Goal: Transaction & Acquisition: Purchase product/service

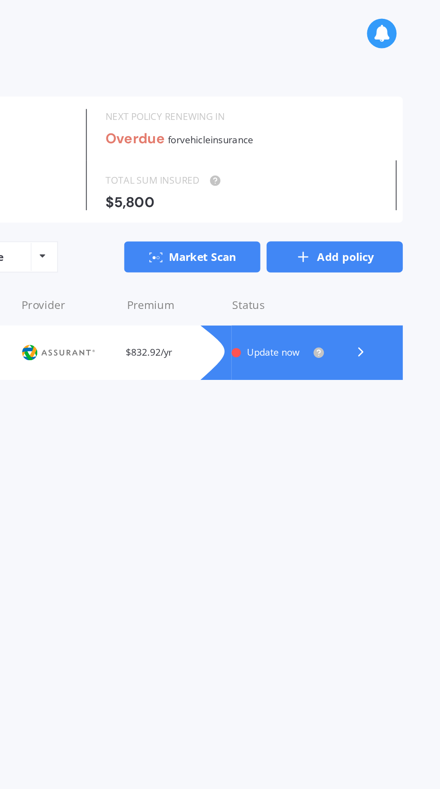
click at [395, 150] on link "Add policy" at bounding box center [379, 148] width 79 height 18
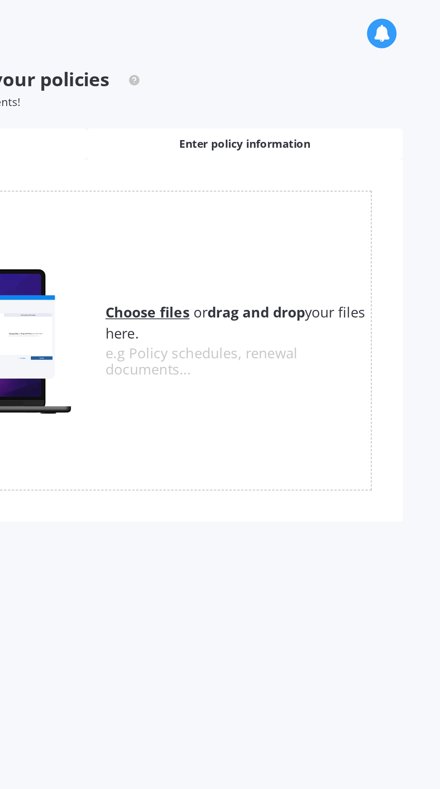
click at [358, 84] on span "Enter policy information" at bounding box center [328, 83] width 76 height 9
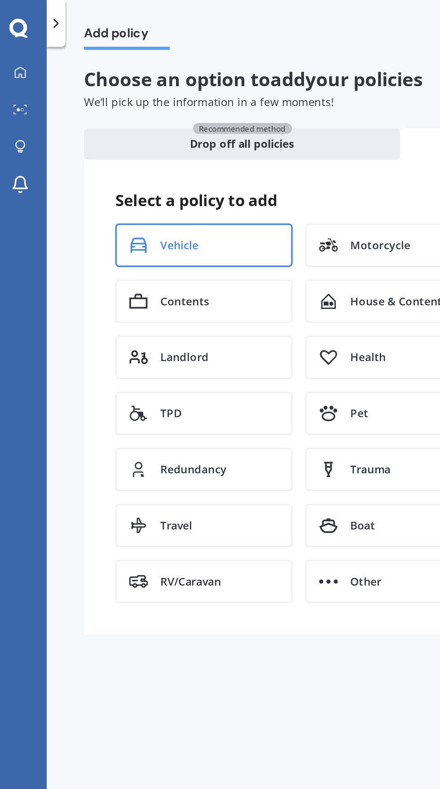
click at [136, 140] on div "Vehicle" at bounding box center [123, 141] width 102 height 25
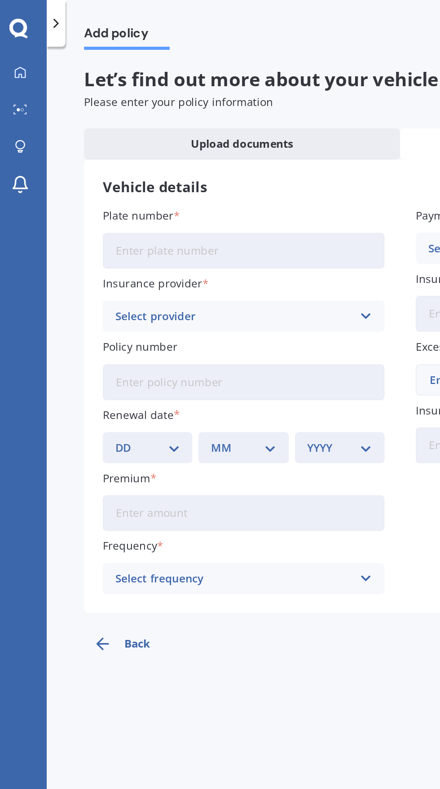
click at [166, 146] on input "Plate number" at bounding box center [146, 144] width 163 height 21
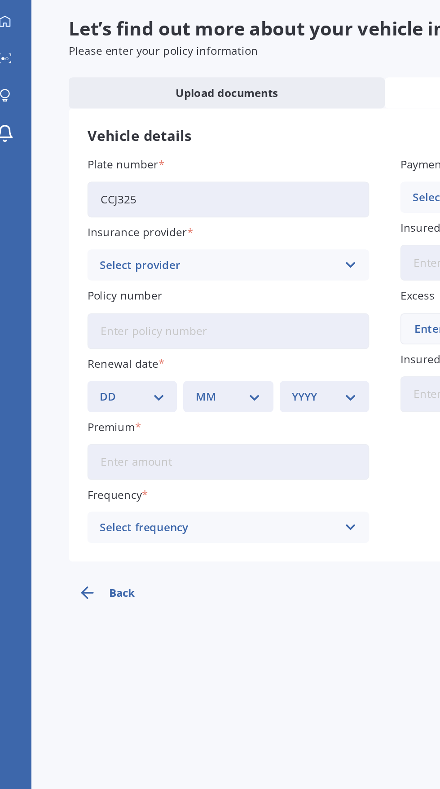
type input "CCJ325"
click at [216, 182] on icon at bounding box center [216, 182] width 8 height 10
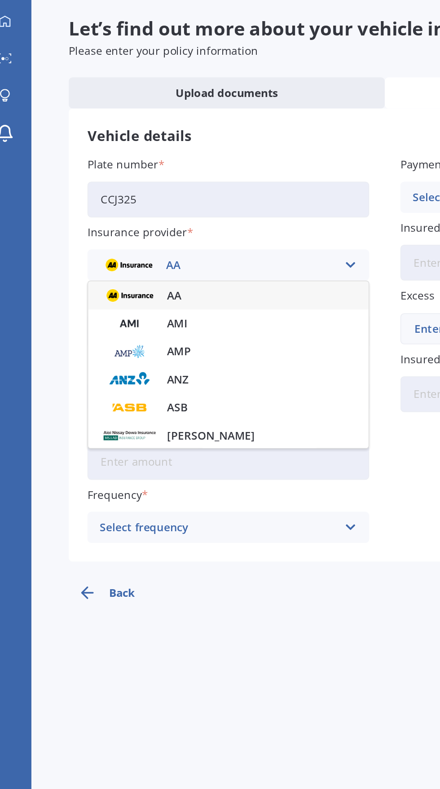
click at [216, 182] on icon at bounding box center [216, 182] width 8 height 10
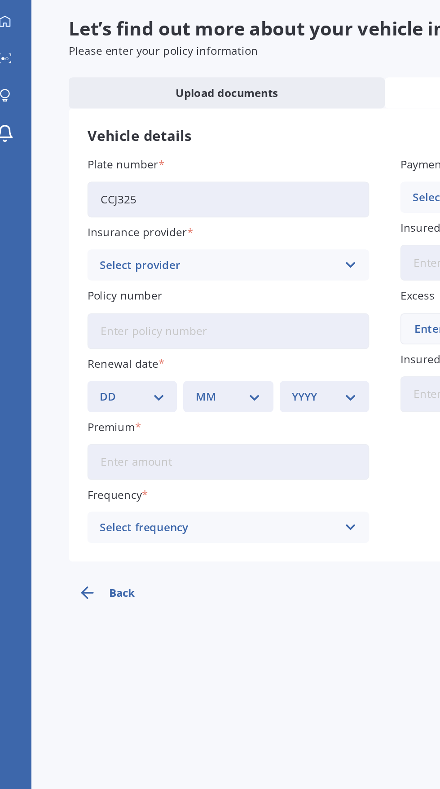
click at [81, 374] on button "Back" at bounding box center [94, 372] width 81 height 22
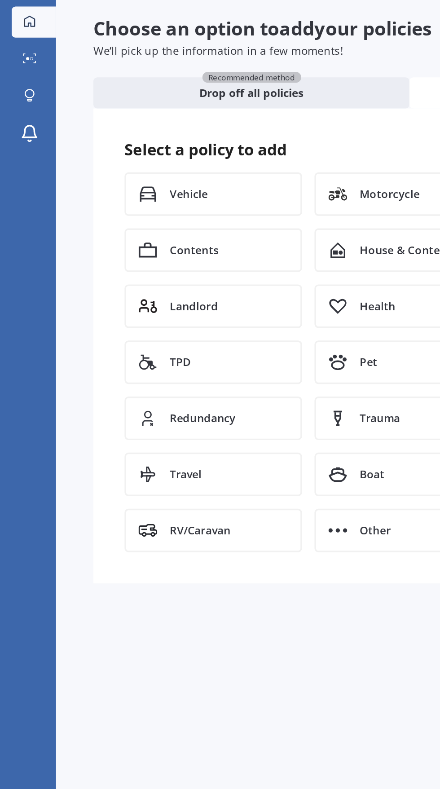
click at [17, 41] on icon at bounding box center [16, 41] width 7 height 7
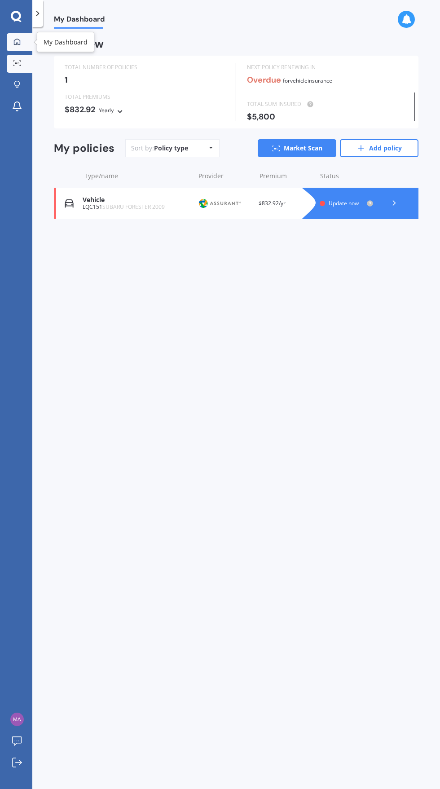
click at [17, 65] on icon at bounding box center [17, 63] width 8 height 6
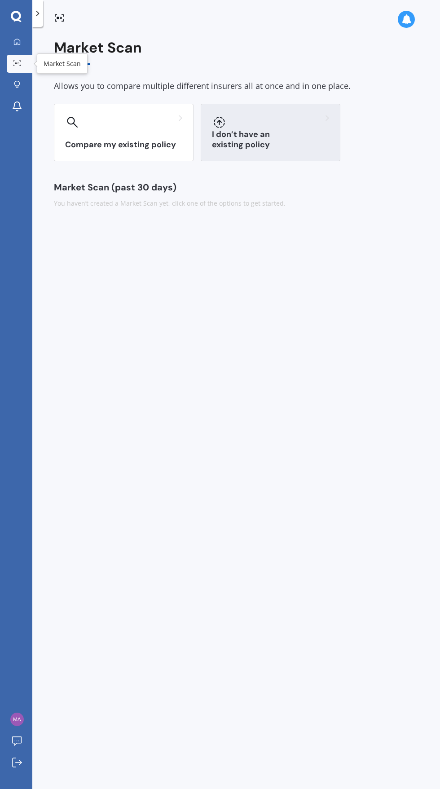
click at [305, 125] on div at bounding box center [270, 122] width 117 height 14
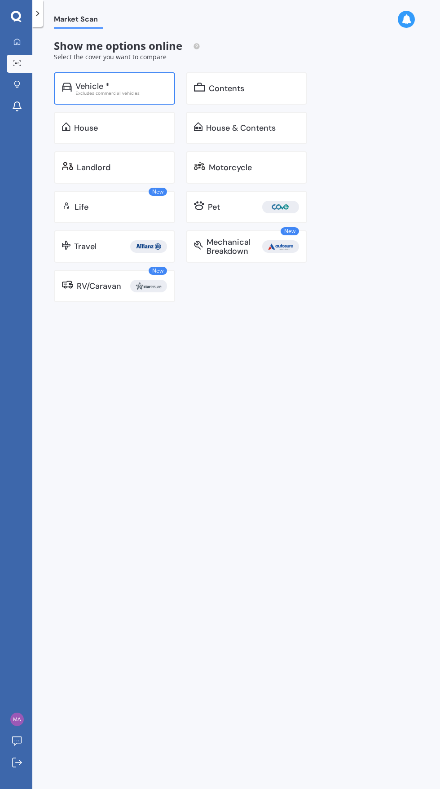
click at [93, 91] on div "Excludes commercial vehicles" at bounding box center [121, 93] width 92 height 4
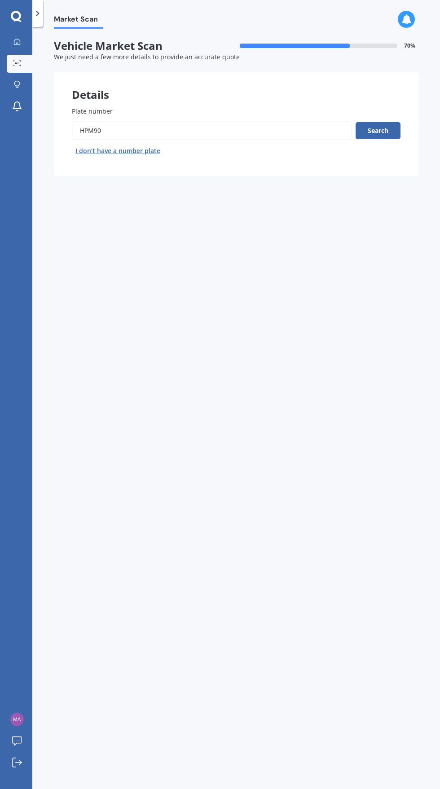
click at [125, 133] on input "Plate number" at bounding box center [212, 130] width 280 height 19
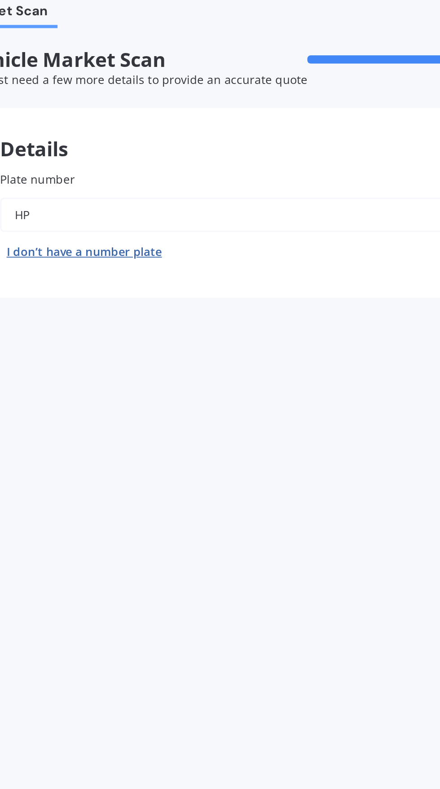
type input "H"
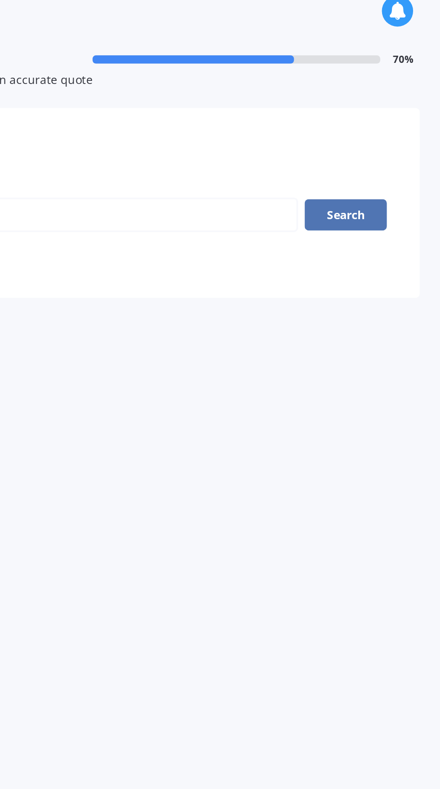
type input "Ccj325"
click at [385, 134] on button "Search" at bounding box center [378, 130] width 45 height 17
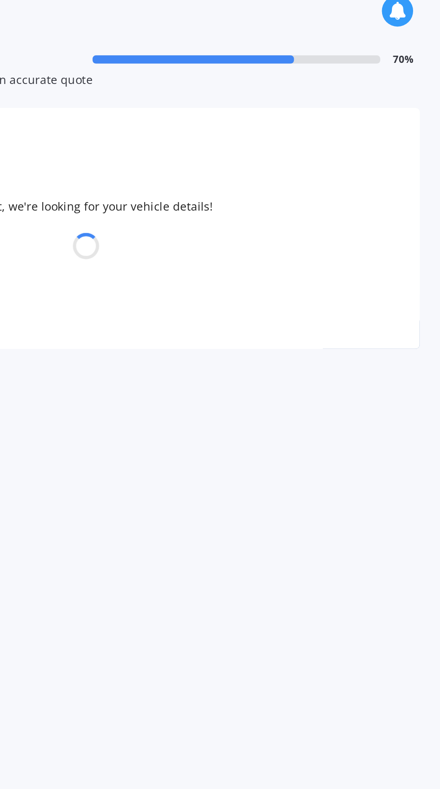
select select "TOYOTA"
select select "LANDCRUISER"
select select "02"
select select "07"
select select "1986"
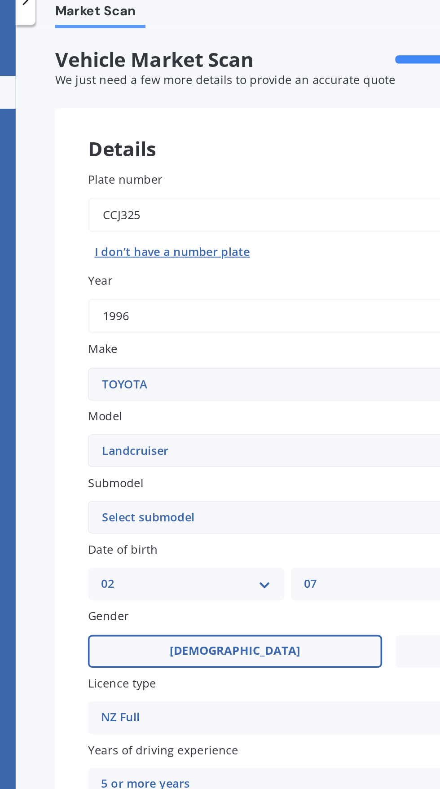
click at [177, 294] on select "Select submodel (All other) 4WD SWB Hard Top Diesel Diesel 4.2 4WD Diesel 4.5 4…" at bounding box center [236, 296] width 329 height 18
select select "[PERSON_NAME] 3.0 VX"
click at [72, 287] on select "Select submodel (All other) 4WD SWB Hard Top Diesel Diesel 4.2 4WD Diesel 4.5 4…" at bounding box center [236, 296] width 329 height 18
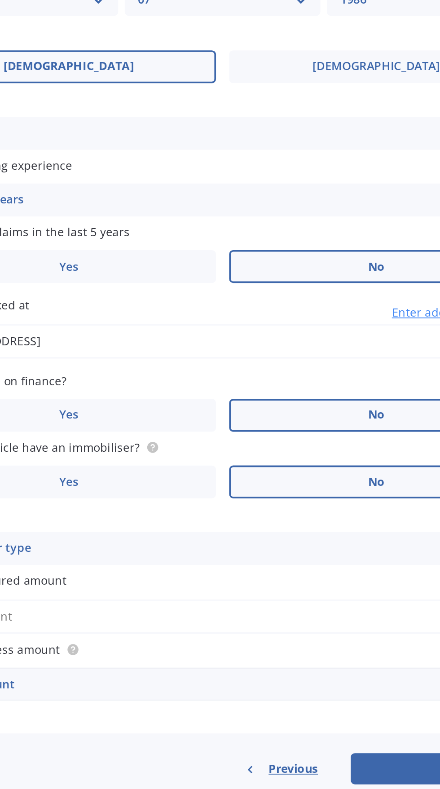
scroll to position [48, 0]
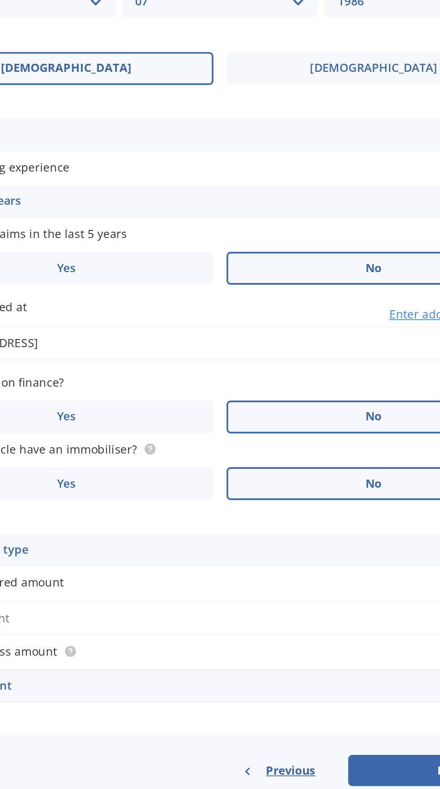
click at [266, 627] on div "Select cover type" at bounding box center [230, 632] width 303 height 11
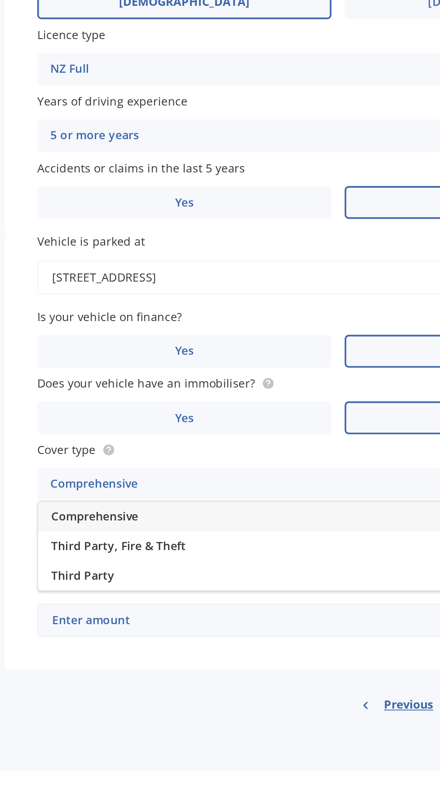
scroll to position [0, 0]
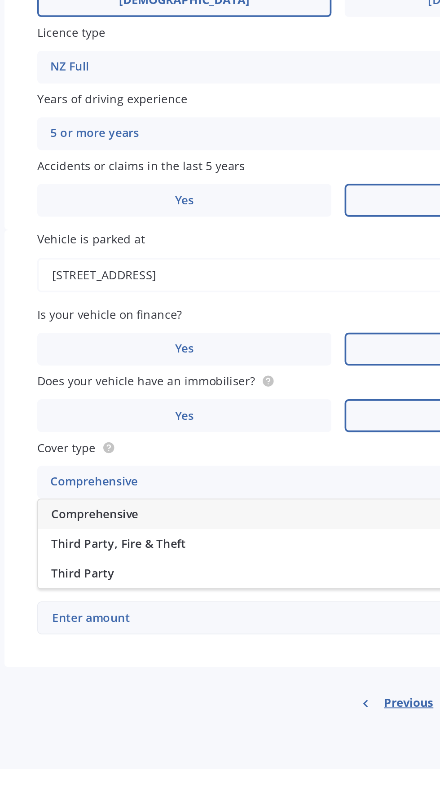
click at [194, 649] on div "Comprehensive" at bounding box center [236, 650] width 328 height 16
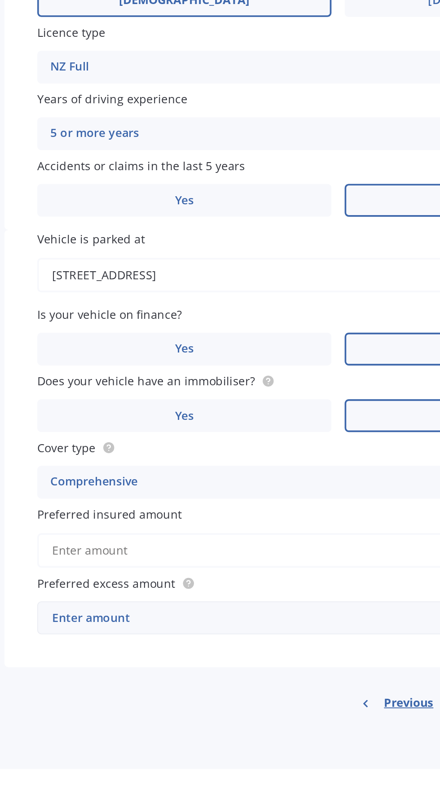
click at [194, 668] on input "Preferred insured amount" at bounding box center [236, 669] width 329 height 19
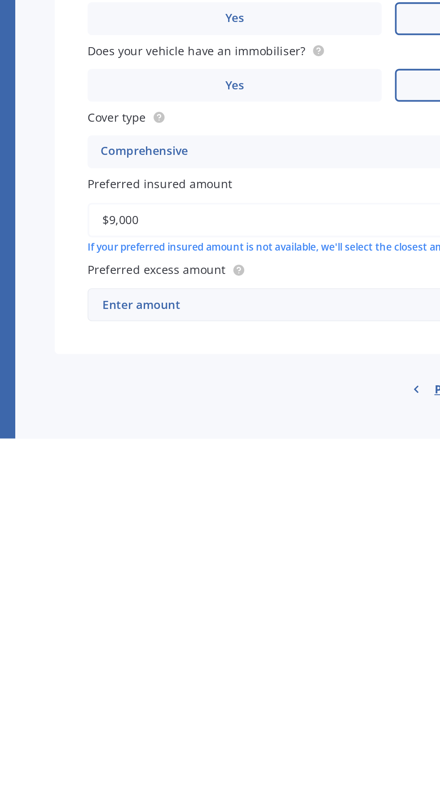
type input "$9,000"
click at [223, 715] on div "Enter amount" at bounding box center [231, 716] width 302 height 10
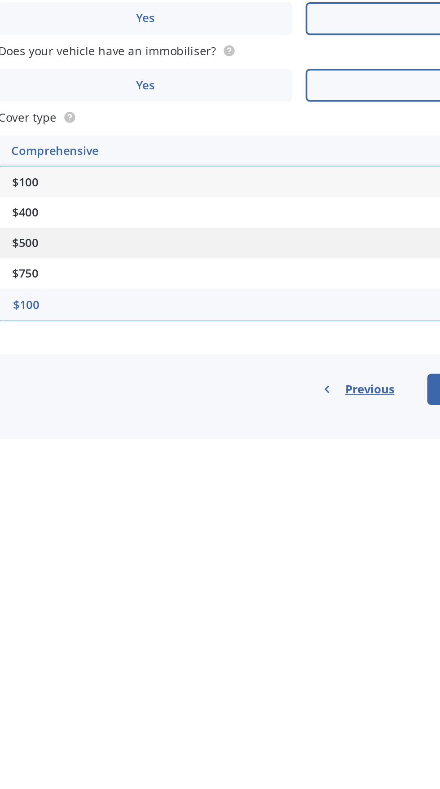
click at [231, 682] on div "$500" at bounding box center [236, 682] width 328 height 17
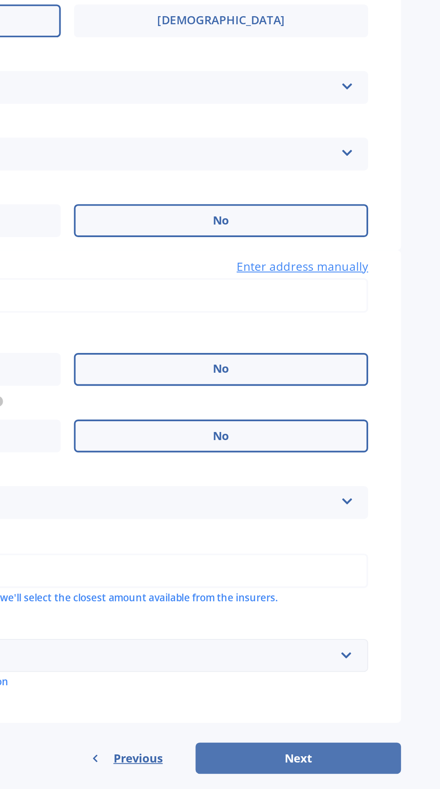
click at [359, 777] on button "Next" at bounding box center [362, 772] width 112 height 17
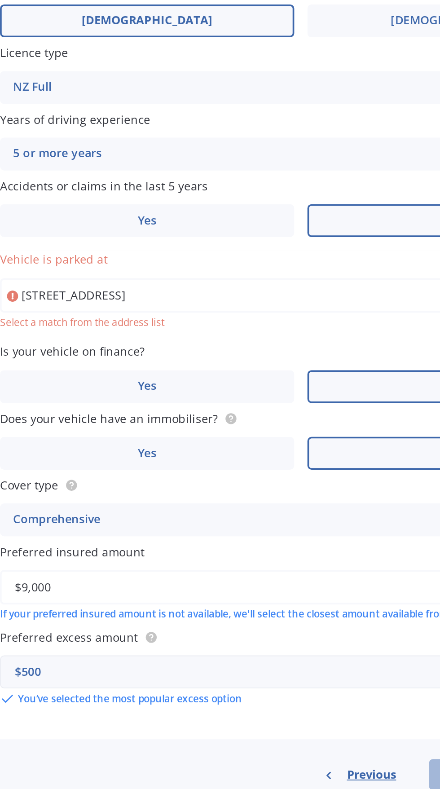
type input "[STREET_ADDRESS]"
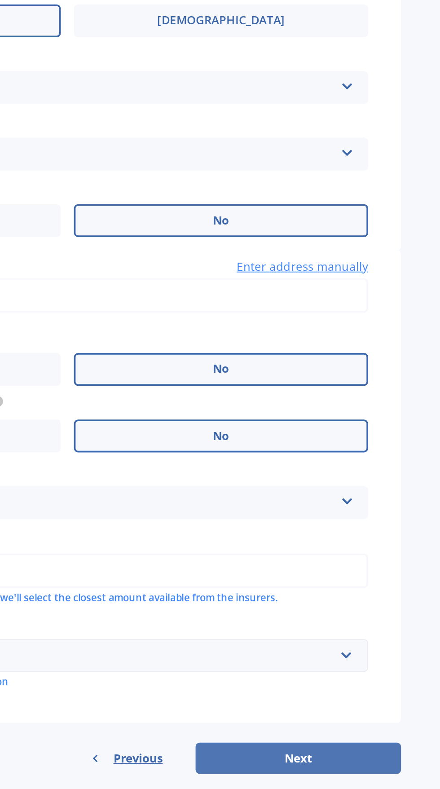
click at [367, 774] on button "Next" at bounding box center [362, 772] width 112 height 17
select select "02"
select select "07"
select select "1986"
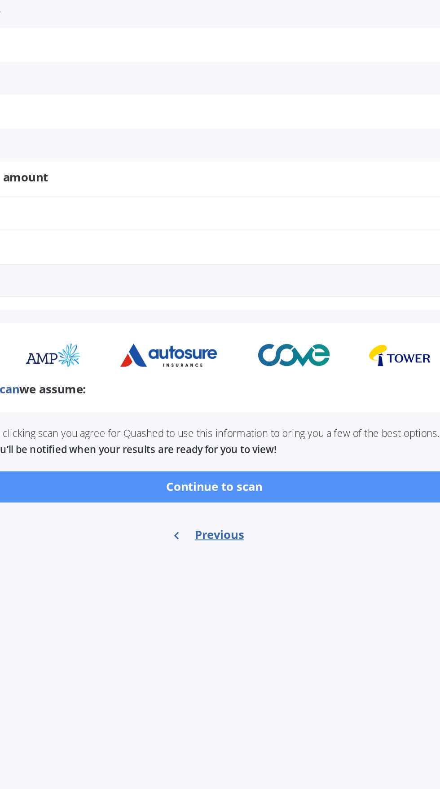
click at [269, 619] on button "Continue to scan" at bounding box center [236, 623] width 347 height 17
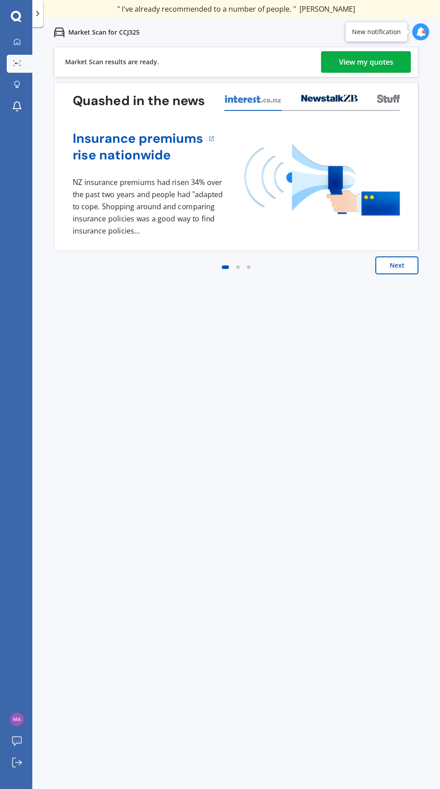
click at [383, 62] on div "View my quotes" at bounding box center [366, 62] width 54 height 22
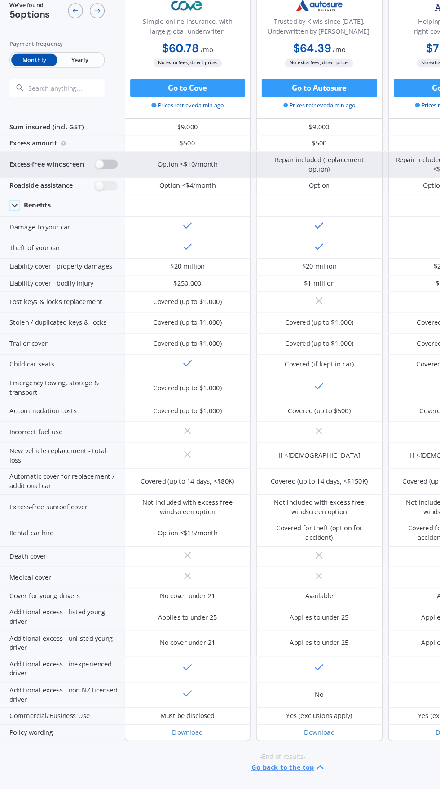
click at [101, 159] on label at bounding box center [107, 162] width 17 height 7
radio input "true"
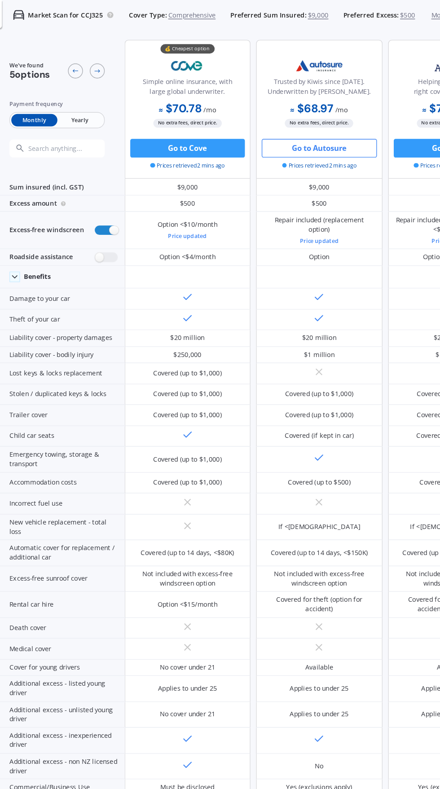
click at [271, 107] on button "Go to Autosure" at bounding box center [261, 106] width 83 height 13
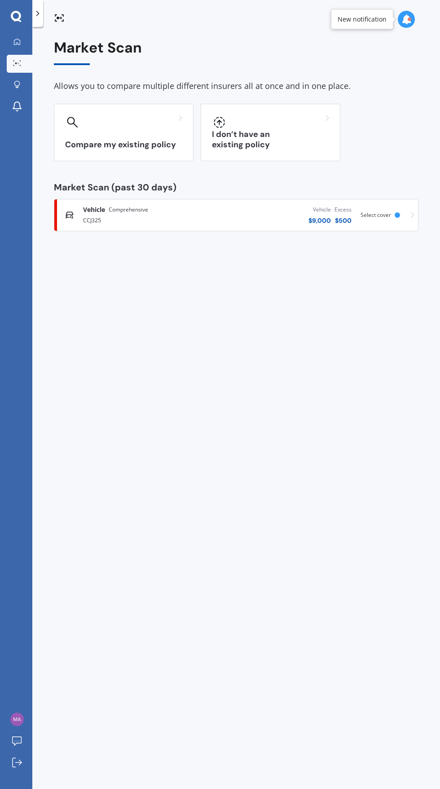
click at [279, 217] on div "Vehicle $ 9,000 Excess $ 500" at bounding box center [281, 215] width 144 height 27
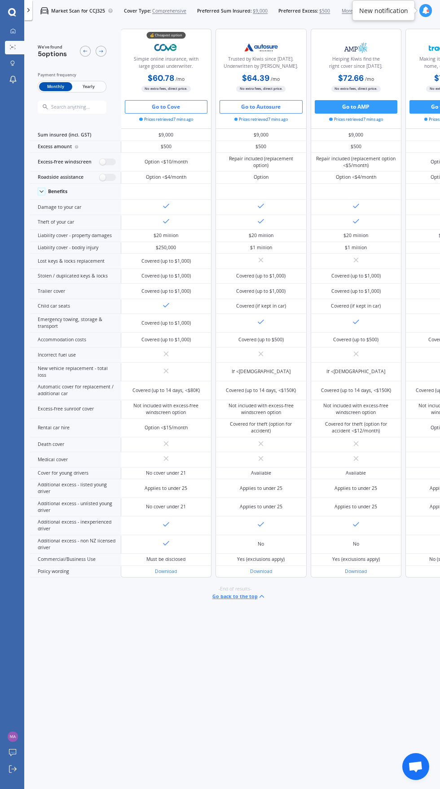
click at [178, 107] on button "Go to Cove" at bounding box center [166, 106] width 83 height 13
